Goal: Find specific page/section: Find specific page/section

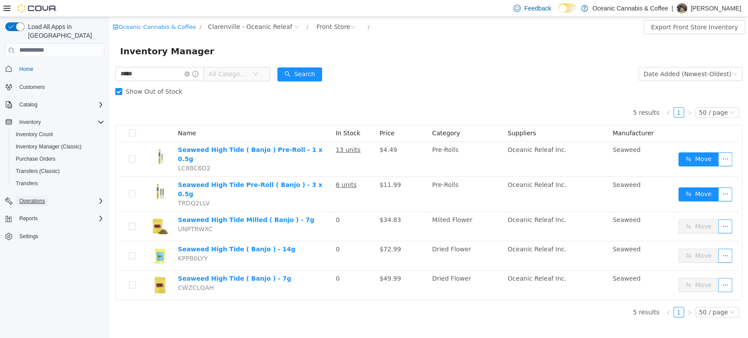
click at [29, 198] on span "Operations" at bounding box center [32, 201] width 26 height 7
click at [39, 210] on span "Cash Management" at bounding box center [38, 213] width 44 height 7
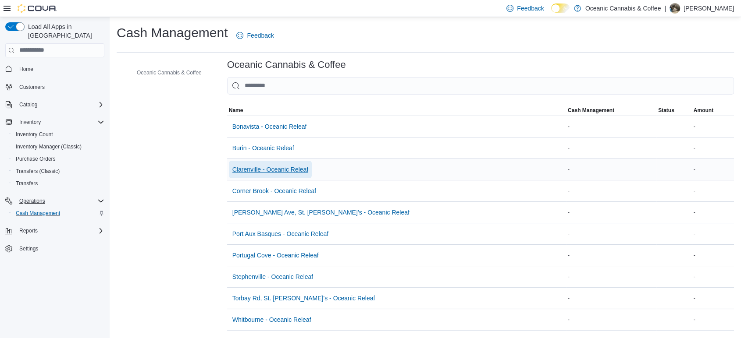
click at [249, 163] on span "Clarenville - Oceanic Releaf" at bounding box center [270, 170] width 76 height 18
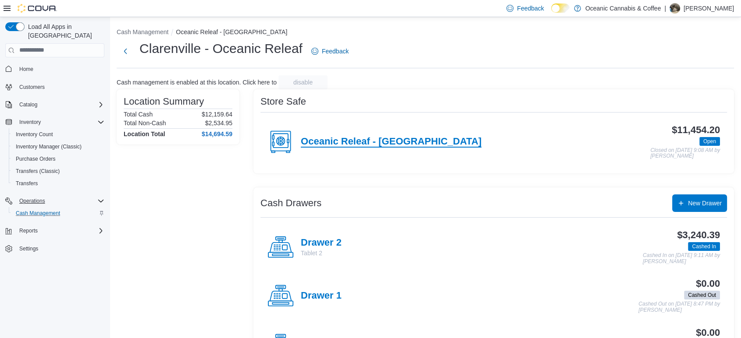
click at [375, 143] on h4 "Oceanic Releaf - [GEOGRAPHIC_DATA]" at bounding box center [391, 141] width 181 height 11
